Goal: Information Seeking & Learning: Learn about a topic

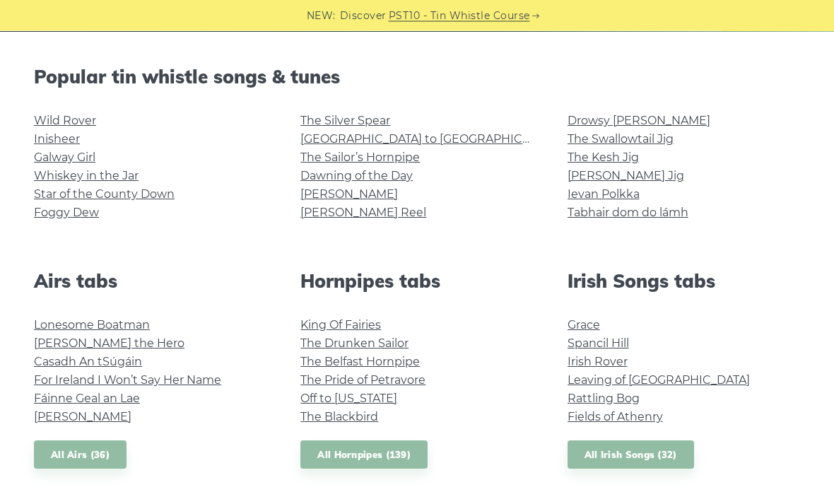
scroll to position [339, 0]
click at [346, 215] on link "[PERSON_NAME] Reel" at bounding box center [363, 212] width 126 height 13
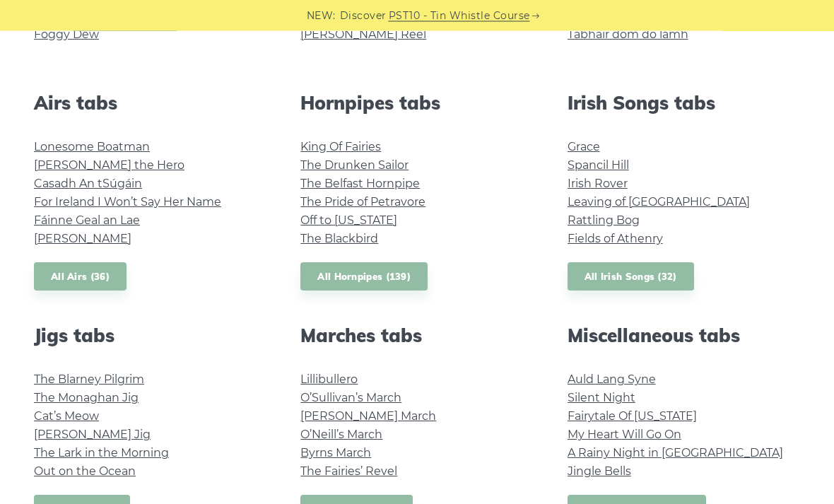
scroll to position [499, 0]
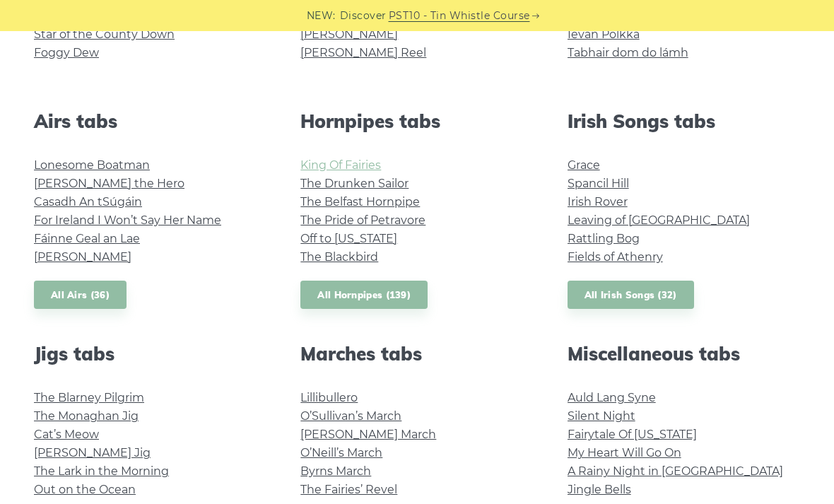
click at [358, 167] on link "King Of Fairies" at bounding box center [340, 164] width 81 height 13
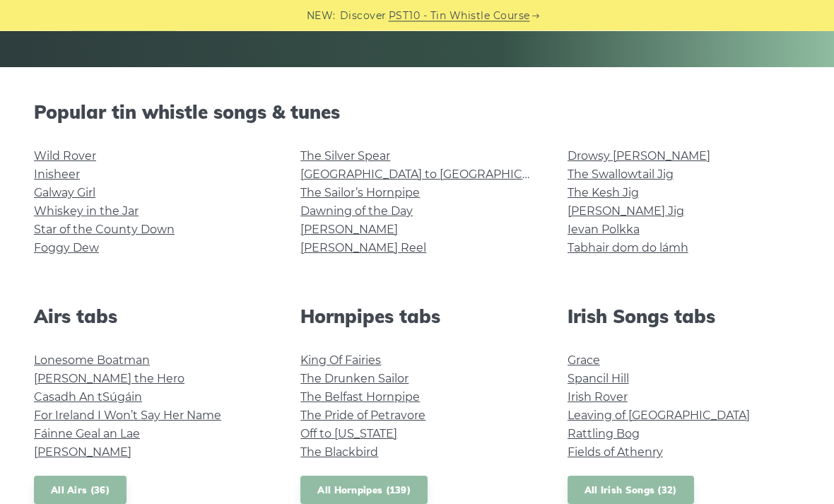
scroll to position [302, 0]
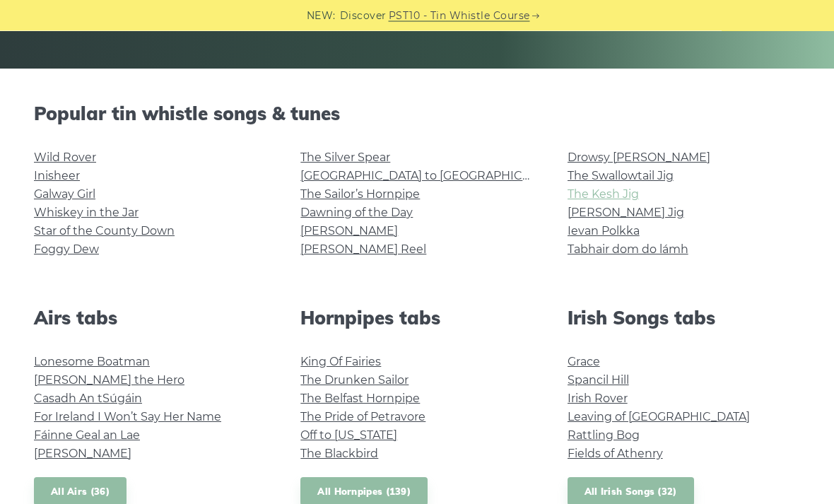
click at [617, 196] on link "The Kesh Jig" at bounding box center [603, 194] width 71 height 13
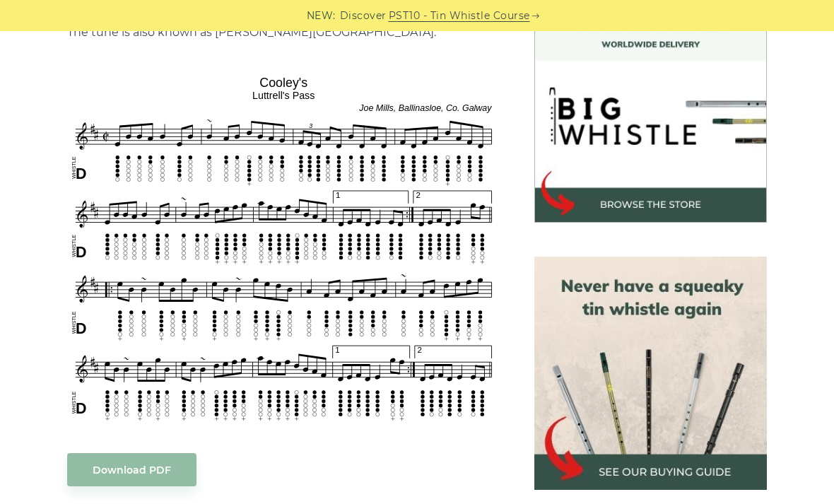
scroll to position [400, 0]
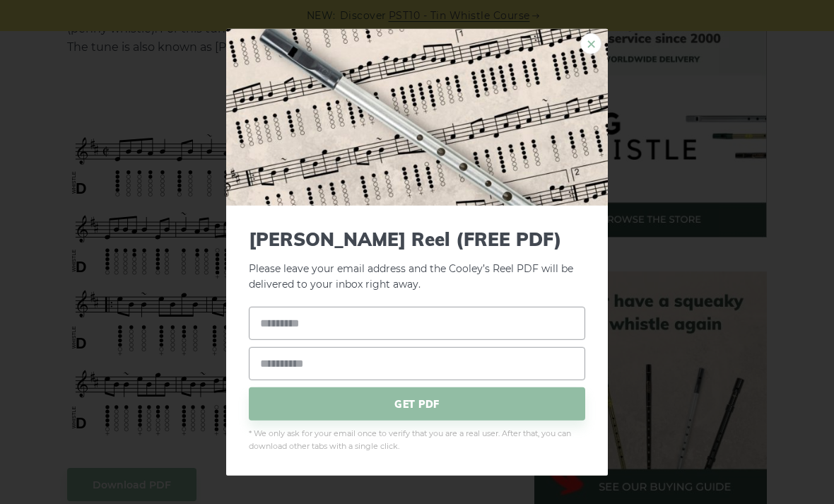
click at [587, 54] on link "×" at bounding box center [590, 43] width 21 height 21
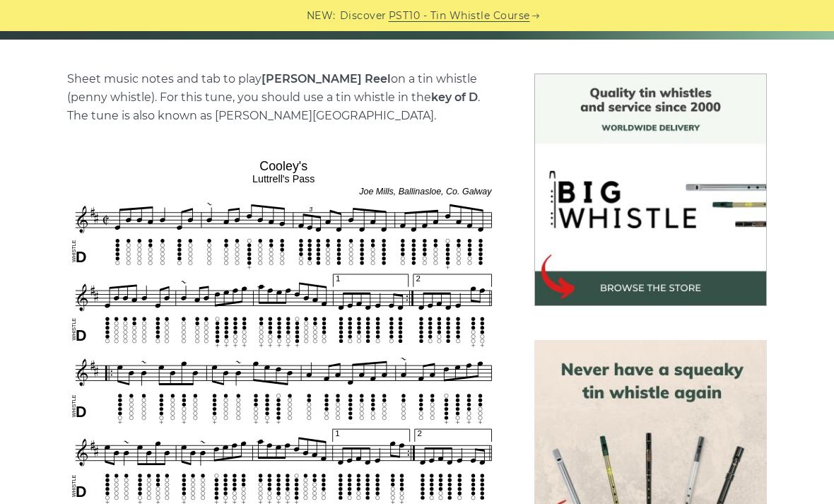
scroll to position [227, 0]
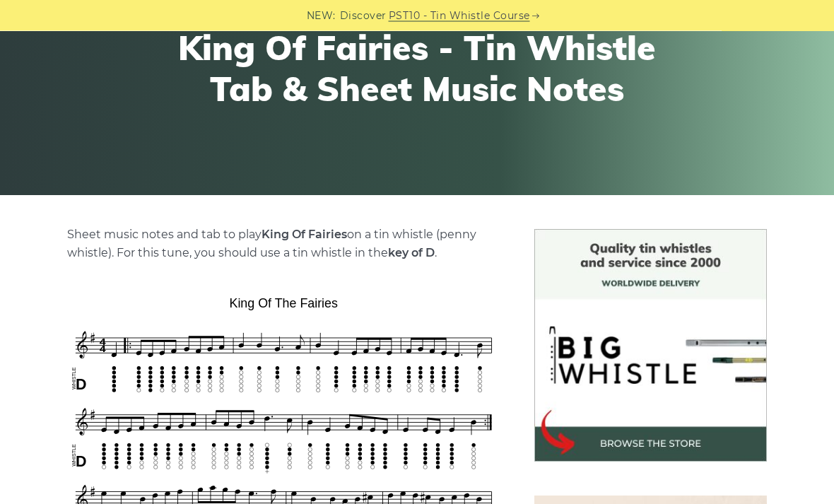
scroll to position [142, 0]
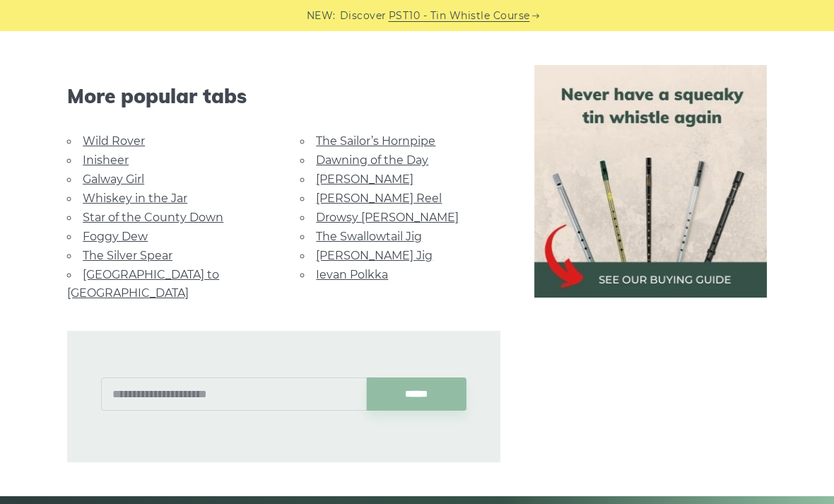
scroll to position [780, 0]
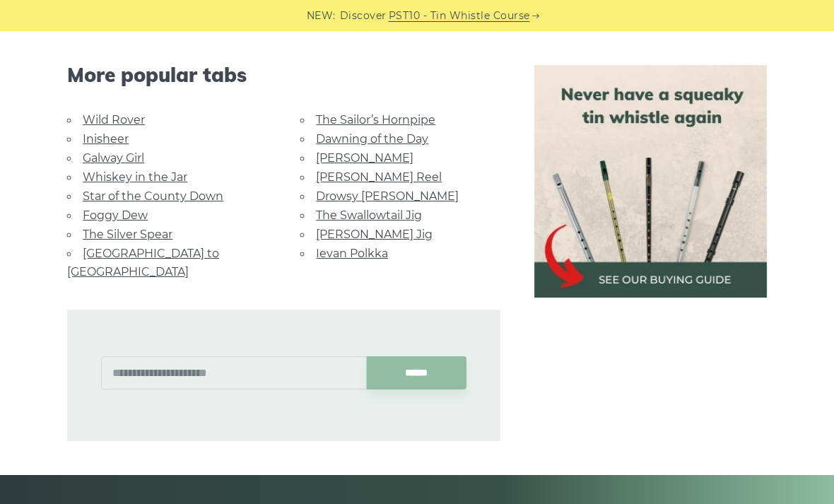
click at [371, 235] on link "[PERSON_NAME] Jig" at bounding box center [374, 234] width 117 height 13
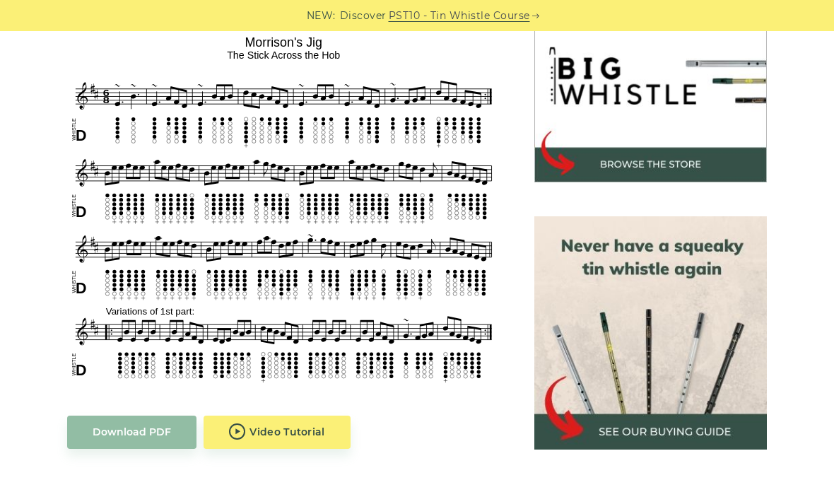
scroll to position [442, 0]
